Goal: Task Accomplishment & Management: Use online tool/utility

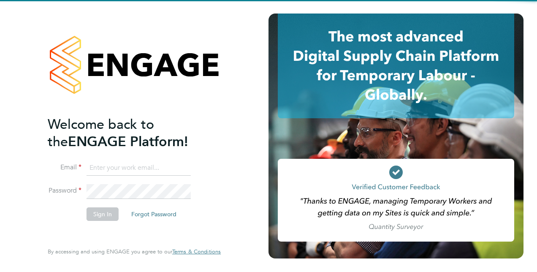
type input "calum.madden@vistry.co.uk"
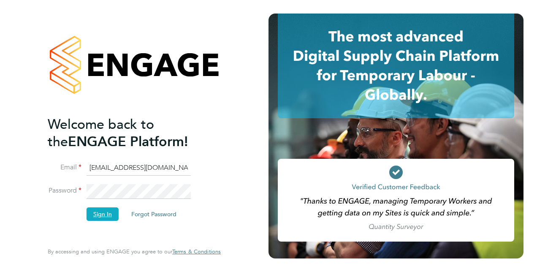
click at [92, 210] on button "Sign In" at bounding box center [103, 214] width 32 height 14
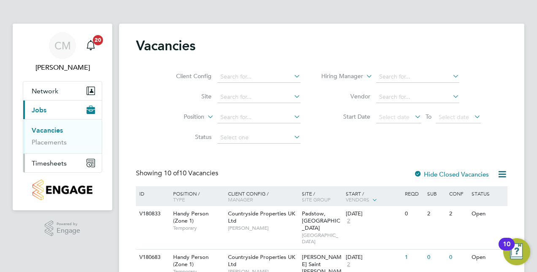
click at [49, 161] on span "Timesheets" at bounding box center [49, 163] width 35 height 8
click at [51, 147] on link "Timesheets" at bounding box center [49, 149] width 35 height 8
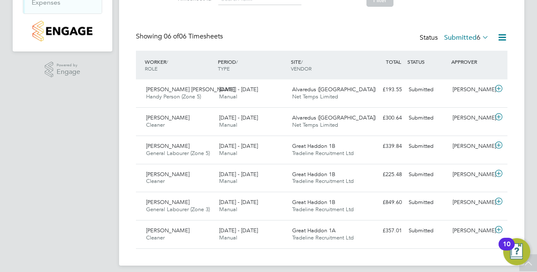
scroll to position [165, 0]
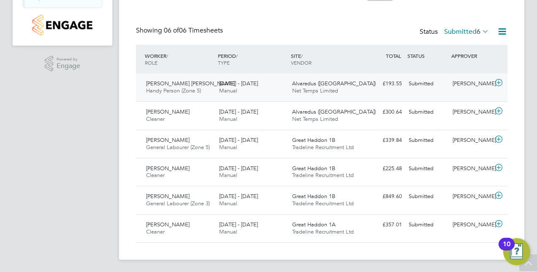
click at [497, 79] on icon at bounding box center [499, 82] width 11 height 7
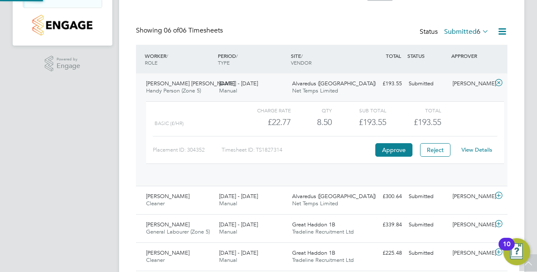
scroll to position [14, 82]
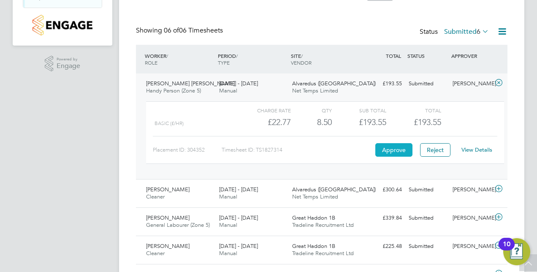
click at [397, 154] on button "Approve" at bounding box center [393, 150] width 37 height 14
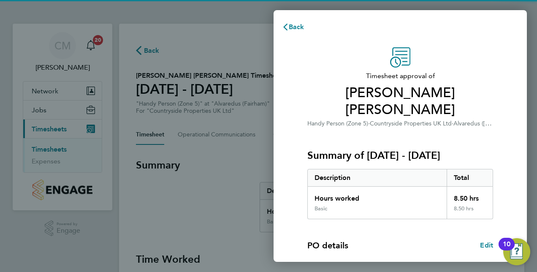
scroll to position [132, 0]
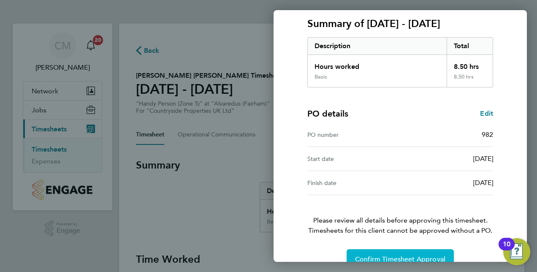
click at [410, 249] on button "Confirm Timesheet Approval" at bounding box center [400, 259] width 107 height 20
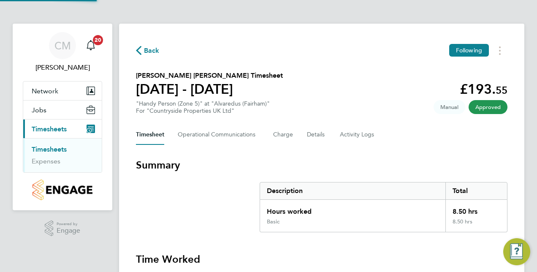
click at [61, 151] on link "Timesheets" at bounding box center [49, 149] width 35 height 8
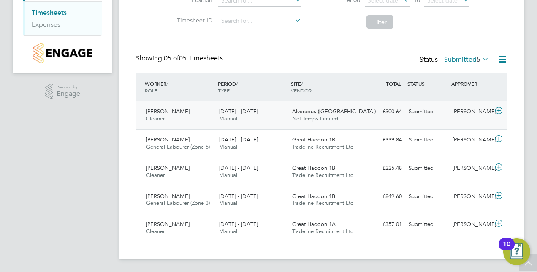
click at [501, 110] on icon at bounding box center [499, 110] width 11 height 7
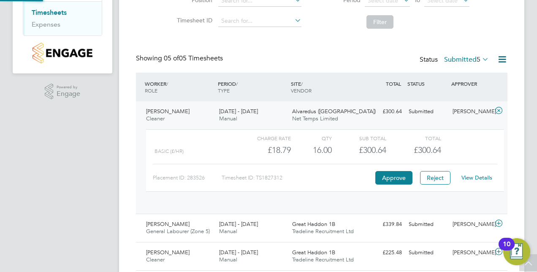
scroll to position [14, 82]
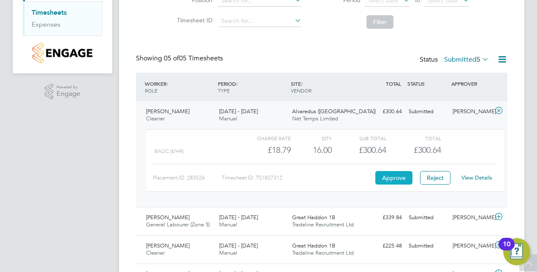
click at [399, 176] on button "Approve" at bounding box center [393, 178] width 37 height 14
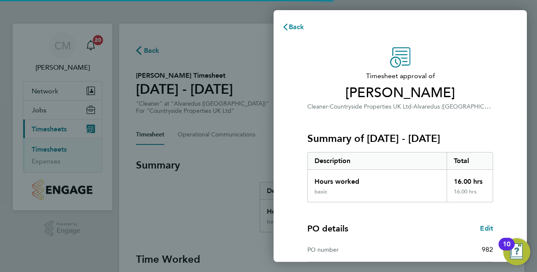
scroll to position [132, 0]
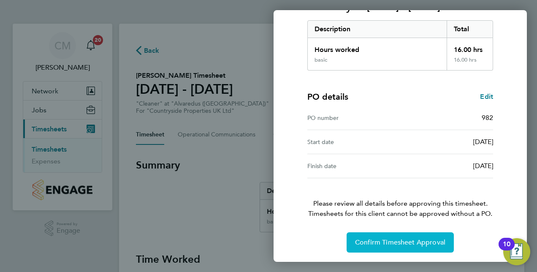
click at [390, 238] on span "Confirm Timesheet Approval" at bounding box center [400, 242] width 90 height 8
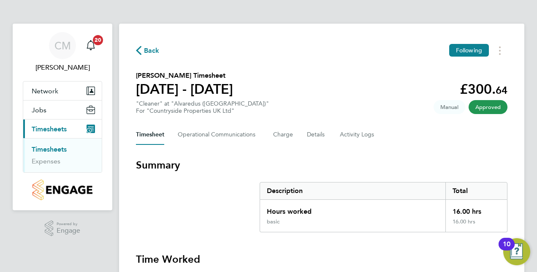
click at [59, 149] on link "Timesheets" at bounding box center [49, 149] width 35 height 8
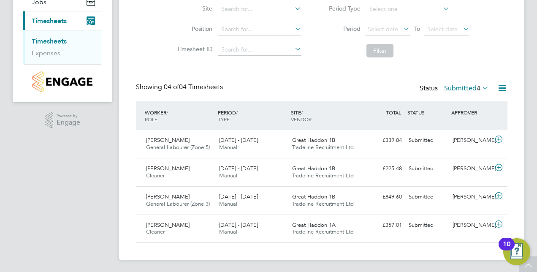
scroll to position [108, 0]
click at [502, 139] on icon at bounding box center [499, 139] width 11 height 7
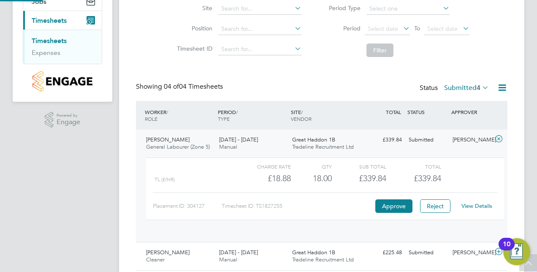
scroll to position [14, 82]
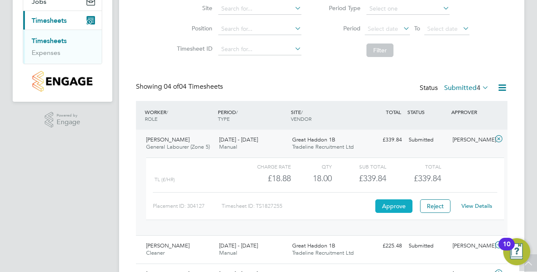
click at [394, 208] on button "Approve" at bounding box center [393, 206] width 37 height 14
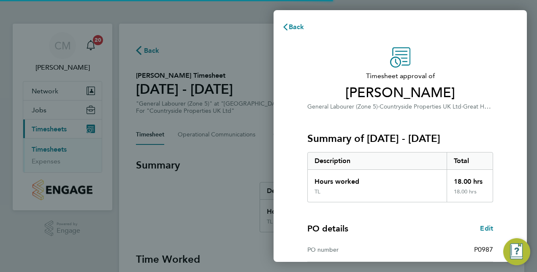
scroll to position [132, 0]
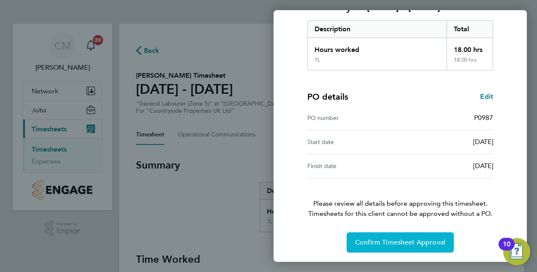
click at [387, 233] on button "Confirm Timesheet Approval" at bounding box center [400, 242] width 107 height 20
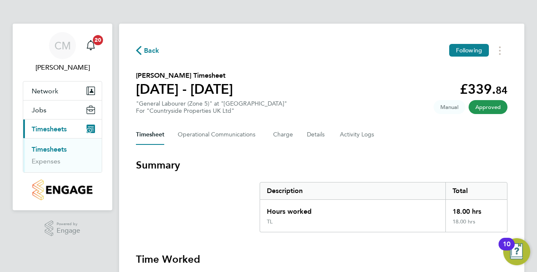
click at [64, 151] on link "Timesheets" at bounding box center [49, 149] width 35 height 8
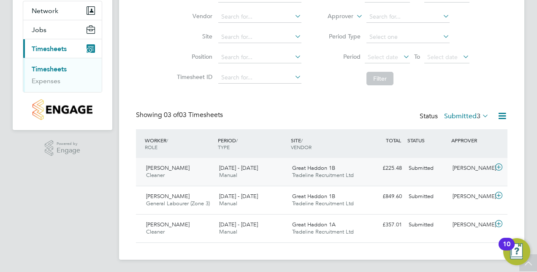
click at [500, 169] on icon at bounding box center [499, 167] width 11 height 7
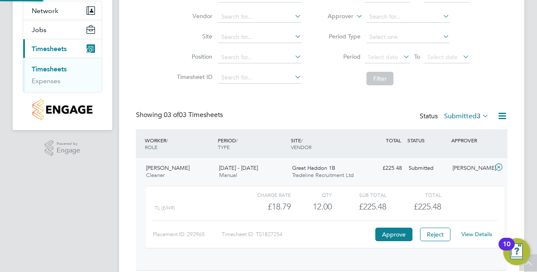
scroll to position [14, 82]
click at [386, 234] on button "Approve" at bounding box center [393, 235] width 37 height 14
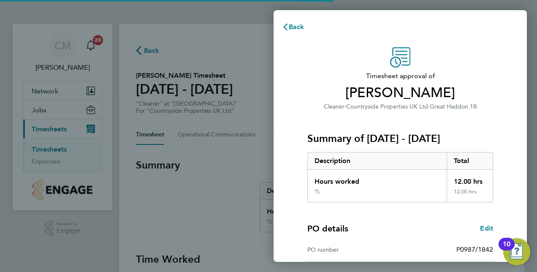
scroll to position [132, 0]
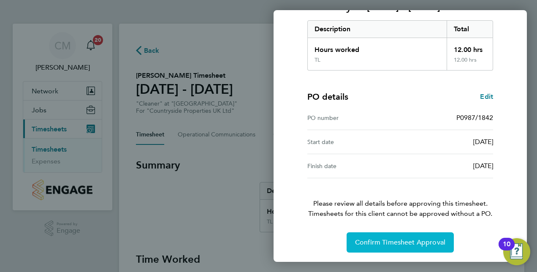
click at [383, 241] on span "Confirm Timesheet Approval" at bounding box center [400, 242] width 90 height 8
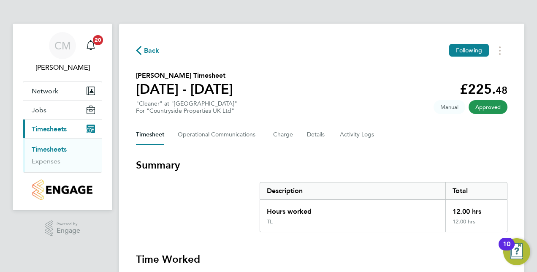
click at [55, 150] on link "Timesheets" at bounding box center [49, 149] width 35 height 8
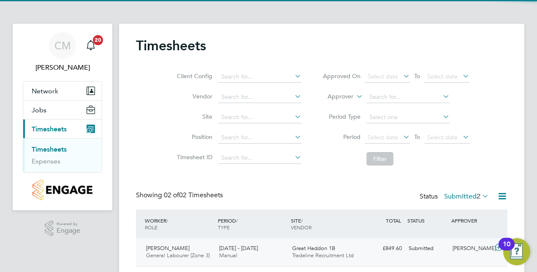
scroll to position [52, 0]
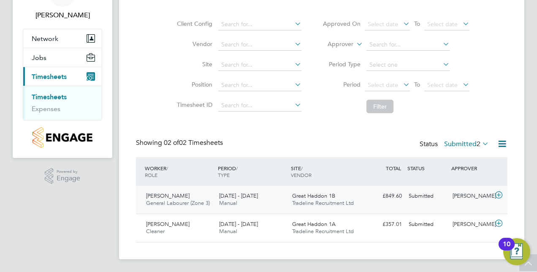
click at [497, 196] on icon at bounding box center [499, 195] width 11 height 7
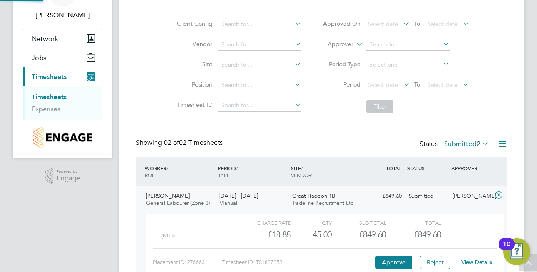
scroll to position [14, 82]
click at [392, 262] on button "Approve" at bounding box center [393, 262] width 37 height 14
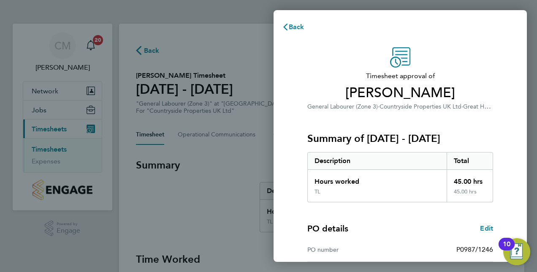
scroll to position [132, 0]
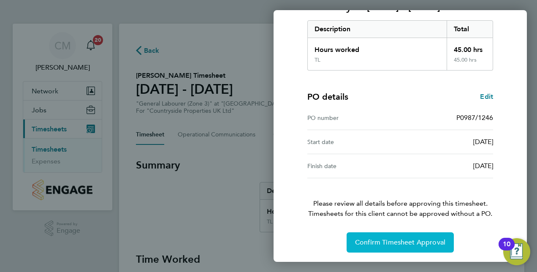
click at [388, 238] on span "Confirm Timesheet Approval" at bounding box center [400, 242] width 90 height 8
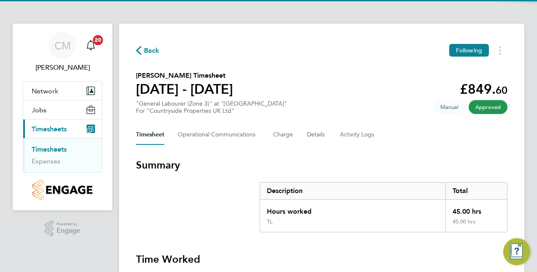
click at [57, 151] on link "Timesheets" at bounding box center [49, 149] width 35 height 8
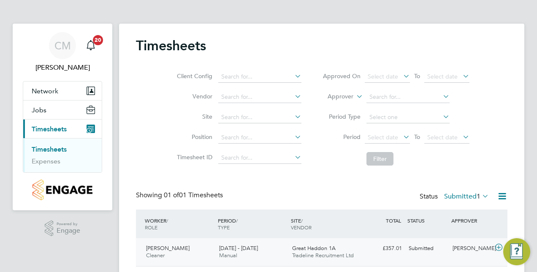
scroll to position [24, 0]
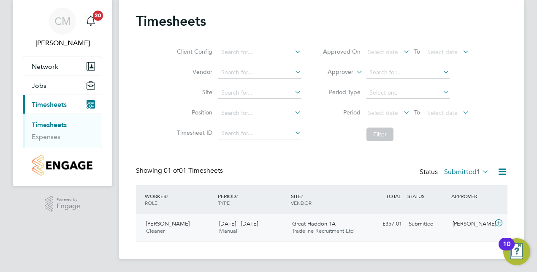
click at [496, 223] on icon at bounding box center [499, 223] width 11 height 7
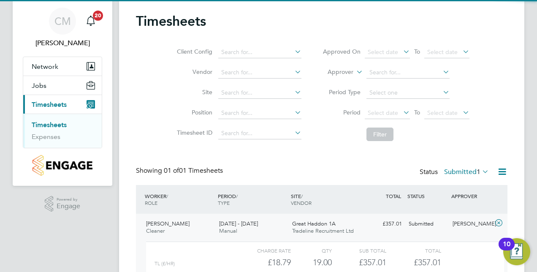
scroll to position [102, 0]
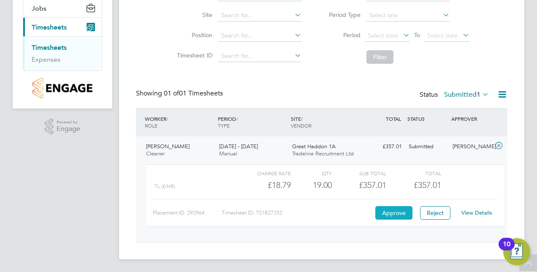
click at [387, 209] on button "Approve" at bounding box center [393, 213] width 37 height 14
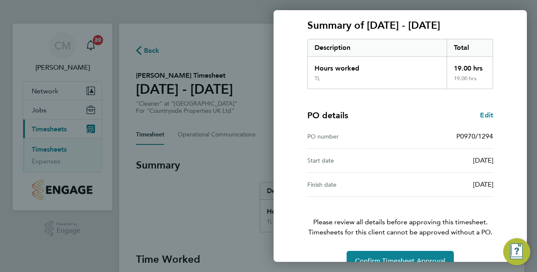
scroll to position [132, 0]
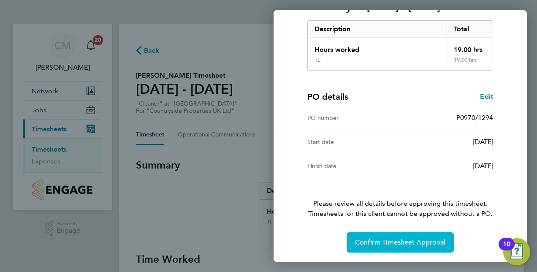
click at [399, 232] on button "Confirm Timesheet Approval" at bounding box center [400, 242] width 107 height 20
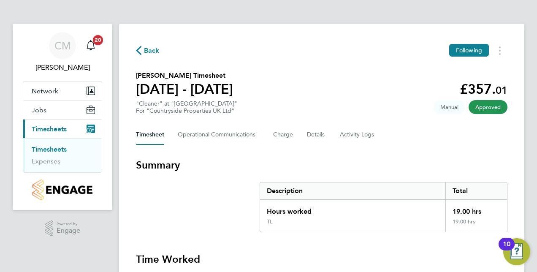
click at [52, 151] on link "Timesheets" at bounding box center [49, 149] width 35 height 8
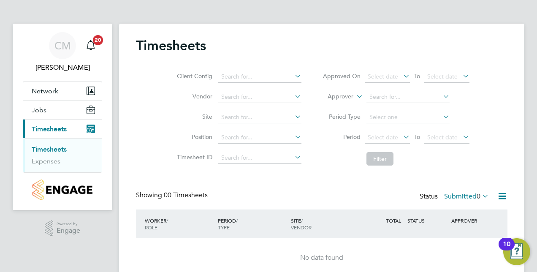
scroll to position [35, 0]
